Goal: Information Seeking & Learning: Learn about a topic

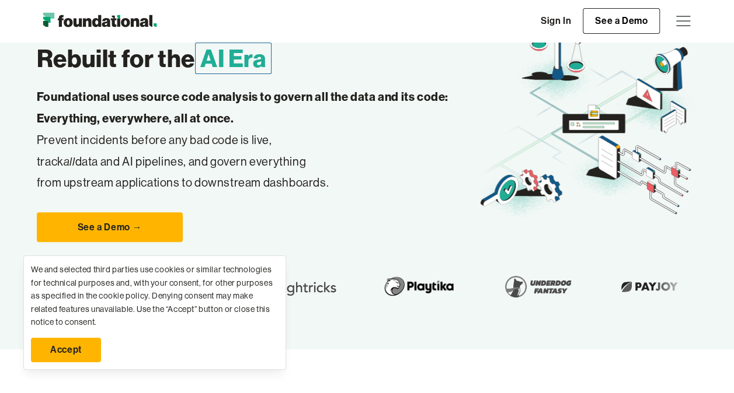
scroll to position [138, 0]
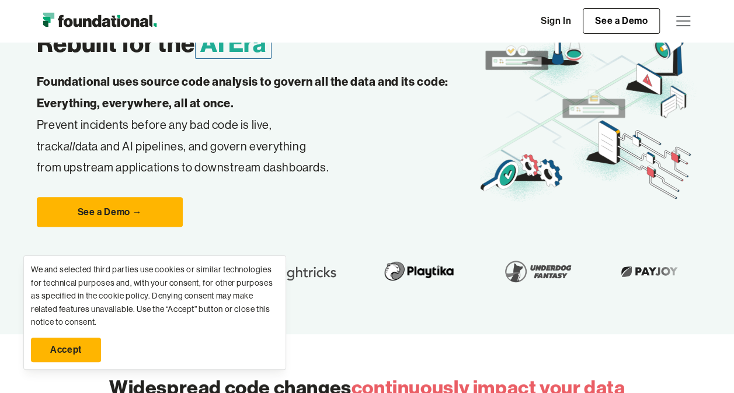
click at [70, 342] on link "Accept" at bounding box center [66, 350] width 70 height 25
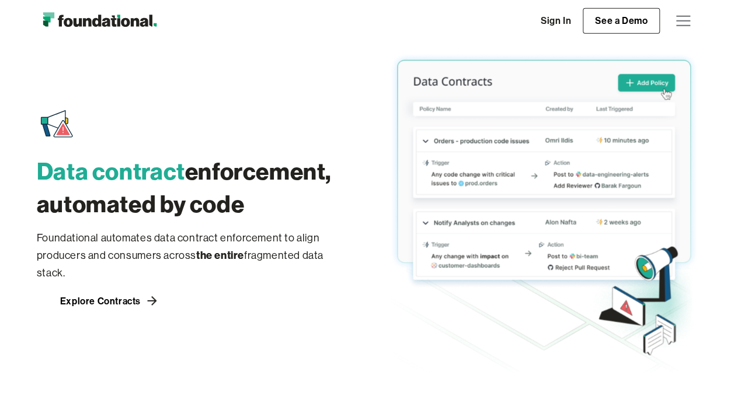
scroll to position [1586, 0]
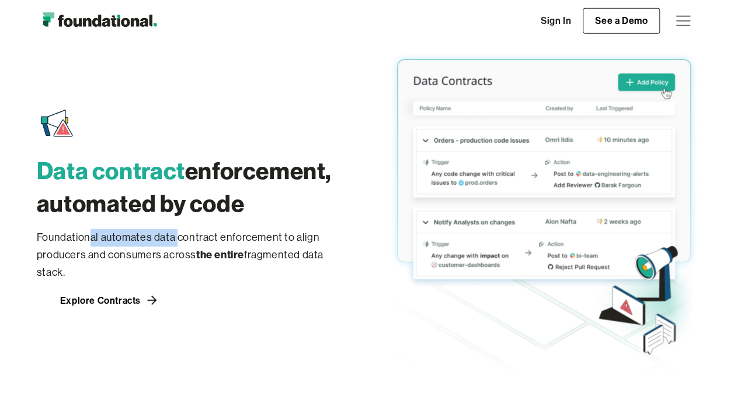
drag, startPoint x: 89, startPoint y: 235, endPoint x: 177, endPoint y: 235, distance: 88.1
click at [177, 235] on p "Foundational automates data contract enforcement to align producers and consume…" at bounding box center [190, 255] width 307 height 53
drag, startPoint x: 177, startPoint y: 235, endPoint x: 197, endPoint y: 257, distance: 29.8
click at [197, 257] on strong "the entire" at bounding box center [220, 254] width 48 height 13
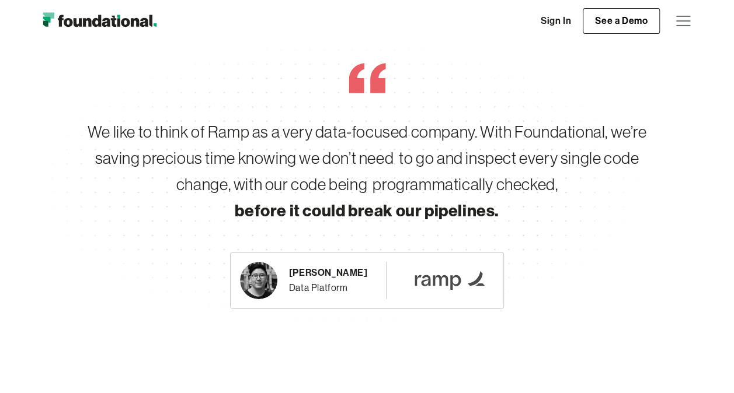
scroll to position [1971, 0]
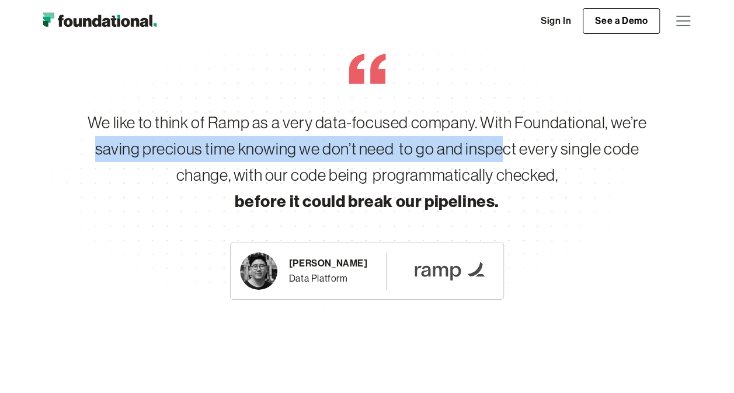
drag, startPoint x: 88, startPoint y: 158, endPoint x: 501, endPoint y: 137, distance: 413.8
click at [501, 137] on div "We like to think of Ramp as a very data-focused company. With Foundational, we’…" at bounding box center [367, 162] width 598 height 104
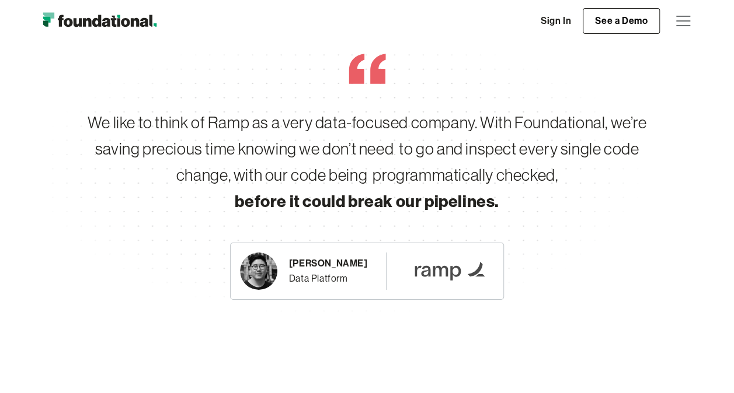
click at [321, 182] on div "We like to think of Ramp as a very data-focused company. With Foundational, we’…" at bounding box center [367, 162] width 598 height 104
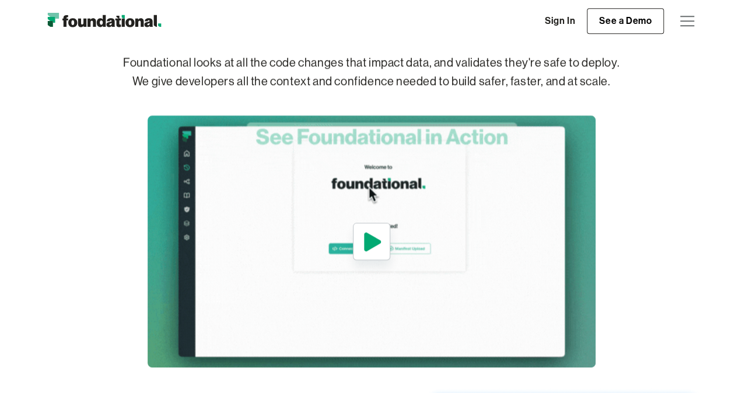
scroll to position [537, 0]
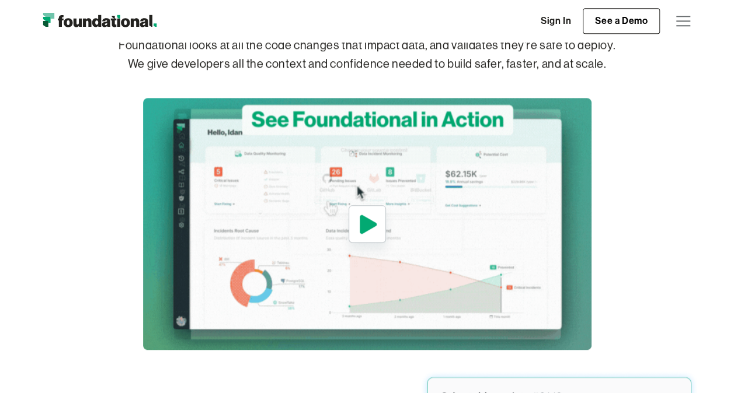
click at [369, 217] on icon "open lightbox" at bounding box center [368, 224] width 17 height 19
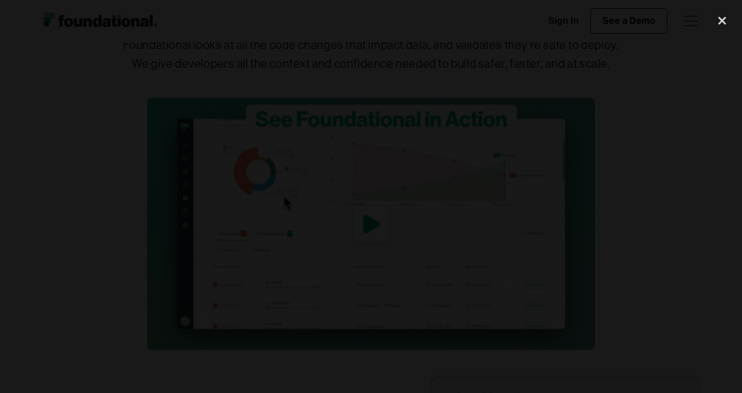
click at [715, 182] on div "next image" at bounding box center [723, 197] width 40 height 378
